Goal: Transaction & Acquisition: Purchase product/service

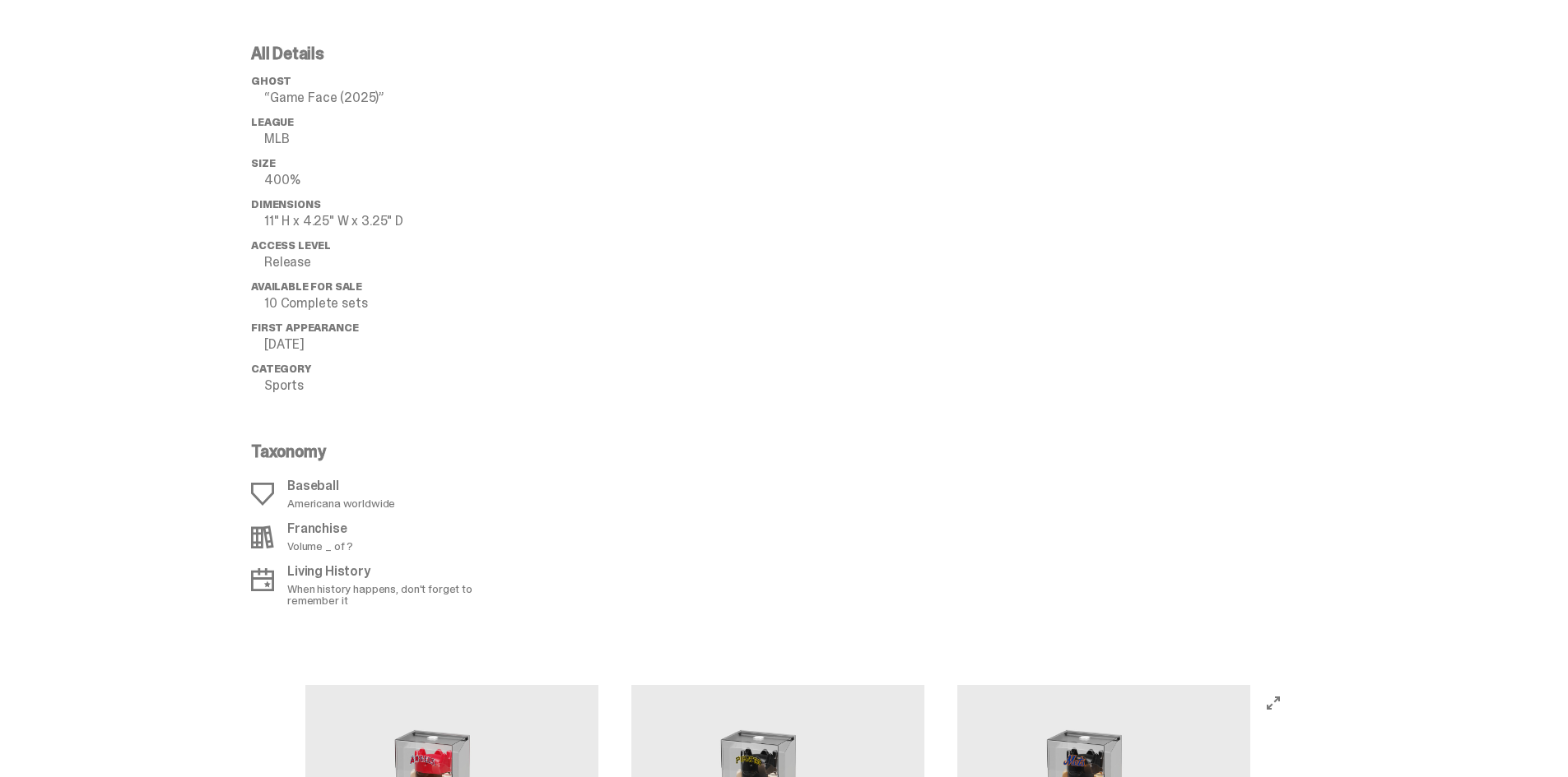
scroll to position [1399, 0]
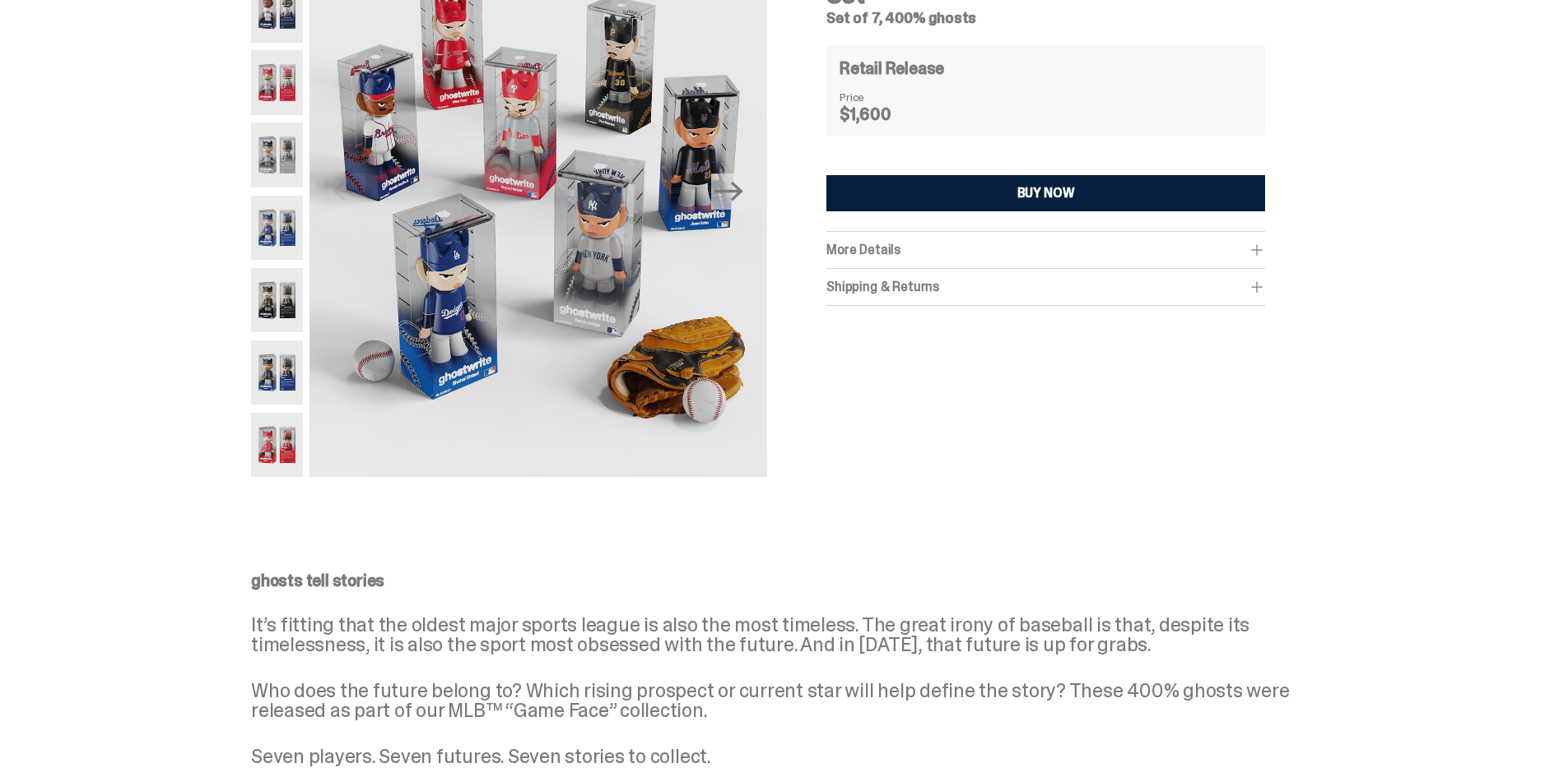
scroll to position [10, 0]
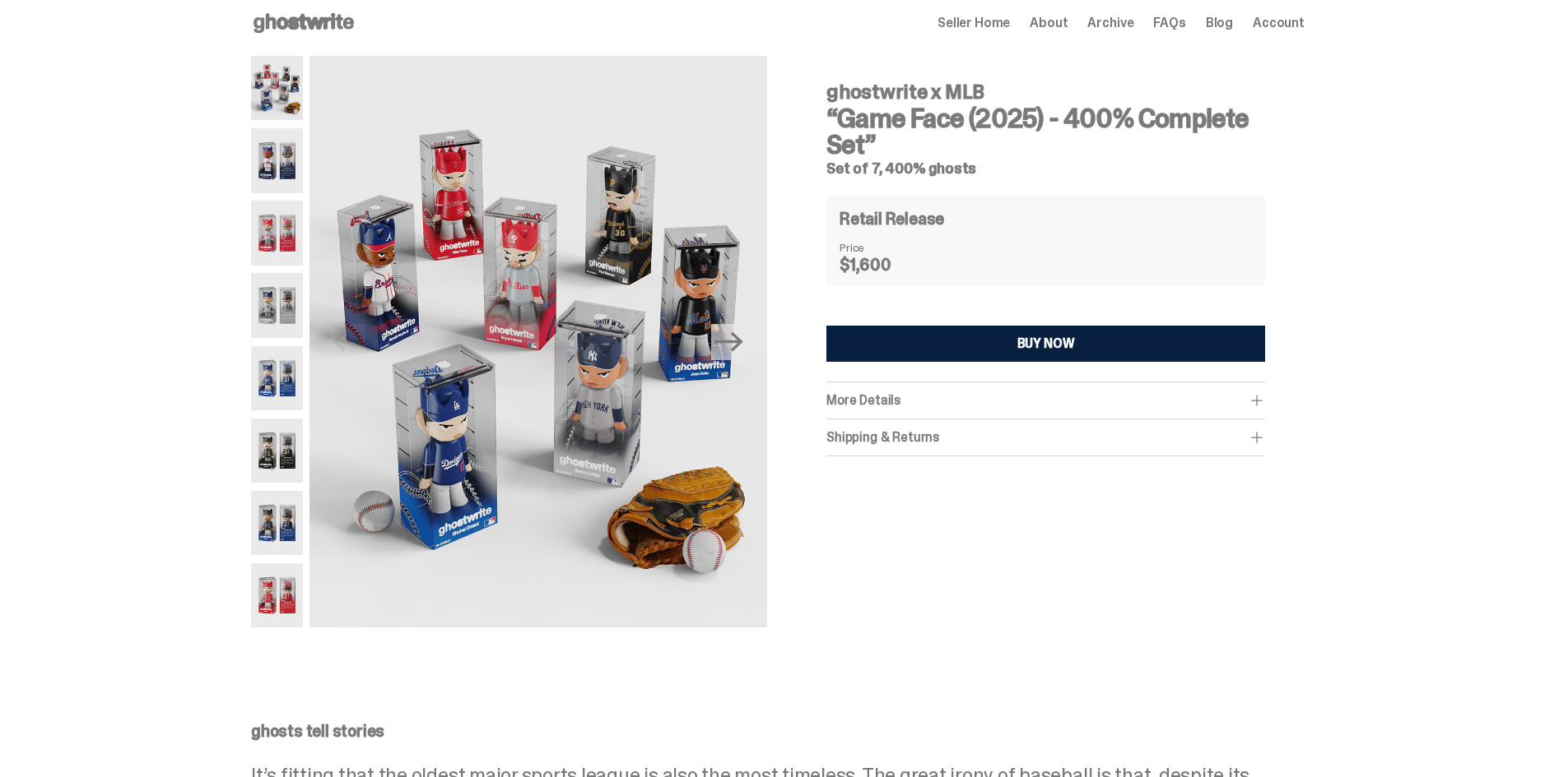
click at [871, 409] on div "More Details This bundle includes all seven (7) 400% ghosts pictured. You will …" at bounding box center [1045, 400] width 438 height 37
click at [876, 403] on span "More Details" at bounding box center [863, 399] width 74 height 17
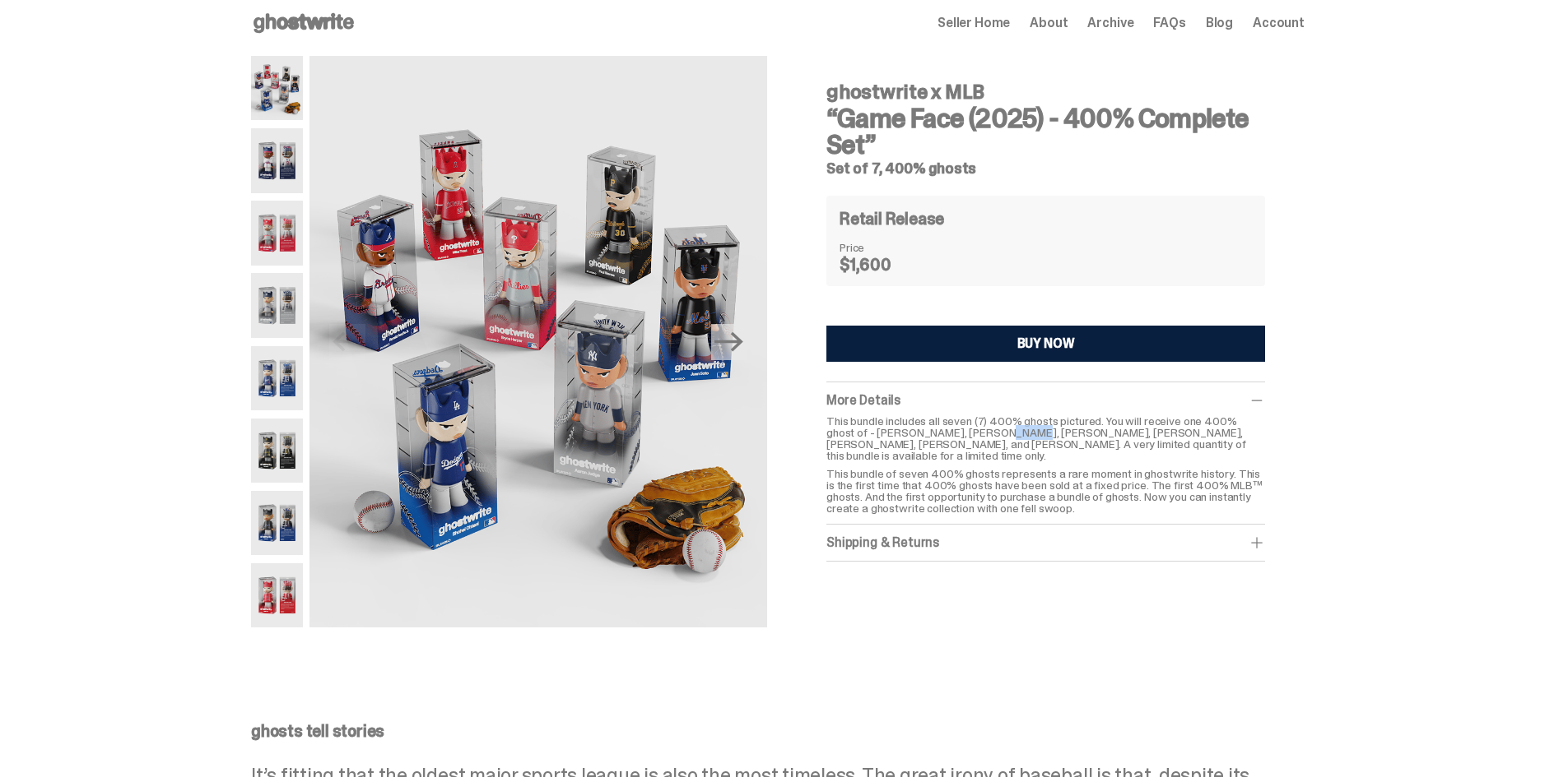
drag, startPoint x: 990, startPoint y: 431, endPoint x: 962, endPoint y: 431, distance: 28.0
click at [962, 431] on p "This bundle includes all seven (7) 400% ghosts pictured. You will receive one 4…" at bounding box center [1045, 438] width 438 height 46
copy p "Acuña"
